Goal: Navigation & Orientation: Find specific page/section

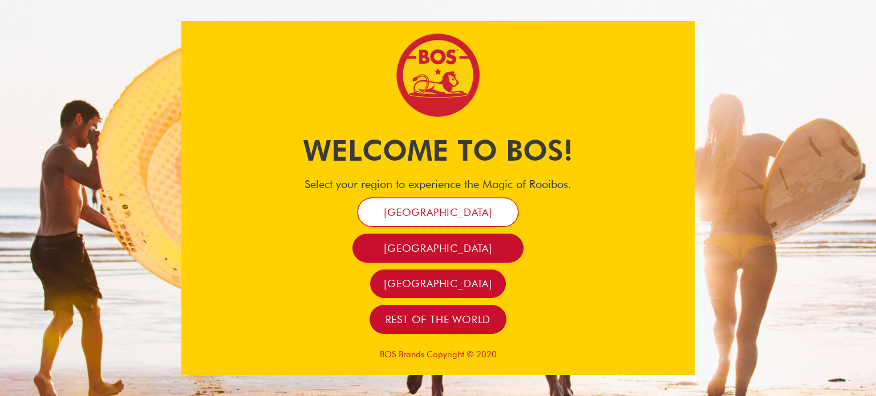
click at [452, 214] on span "[GEOGRAPHIC_DATA]" at bounding box center [438, 212] width 108 height 13
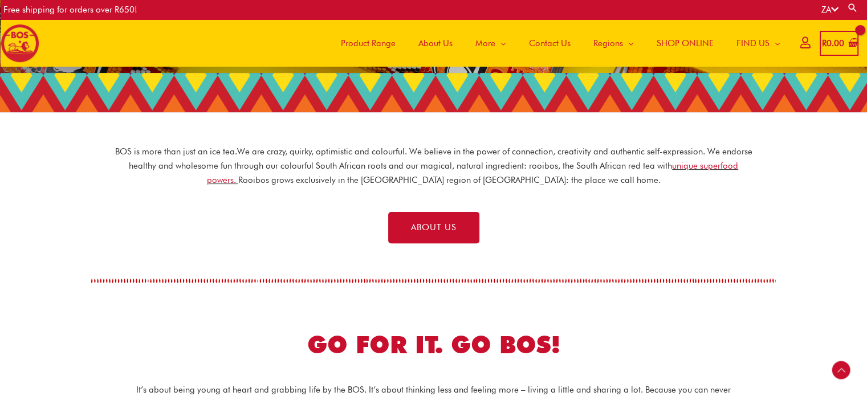
scroll to position [280, 0]
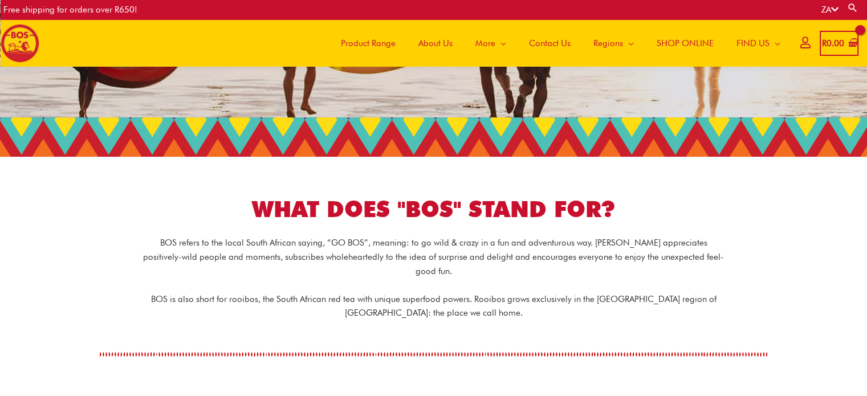
scroll to position [165, 0]
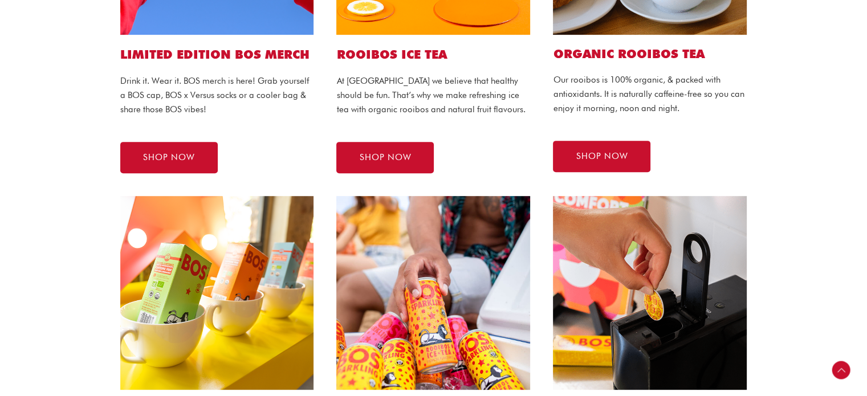
scroll to position [513, 0]
